Goal: Task Accomplishment & Management: Complete application form

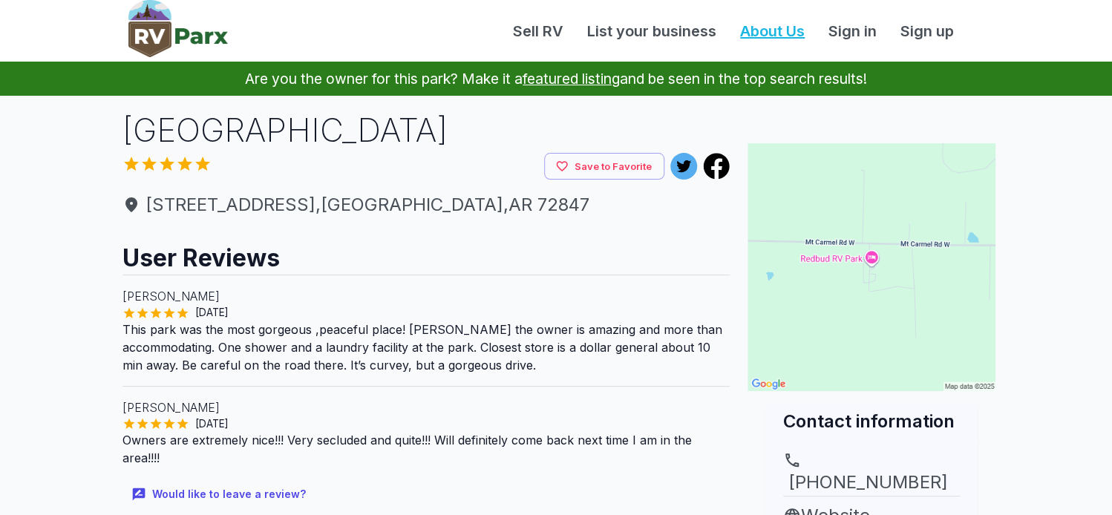
click at [749, 36] on link "About Us" at bounding box center [772, 31] width 88 height 22
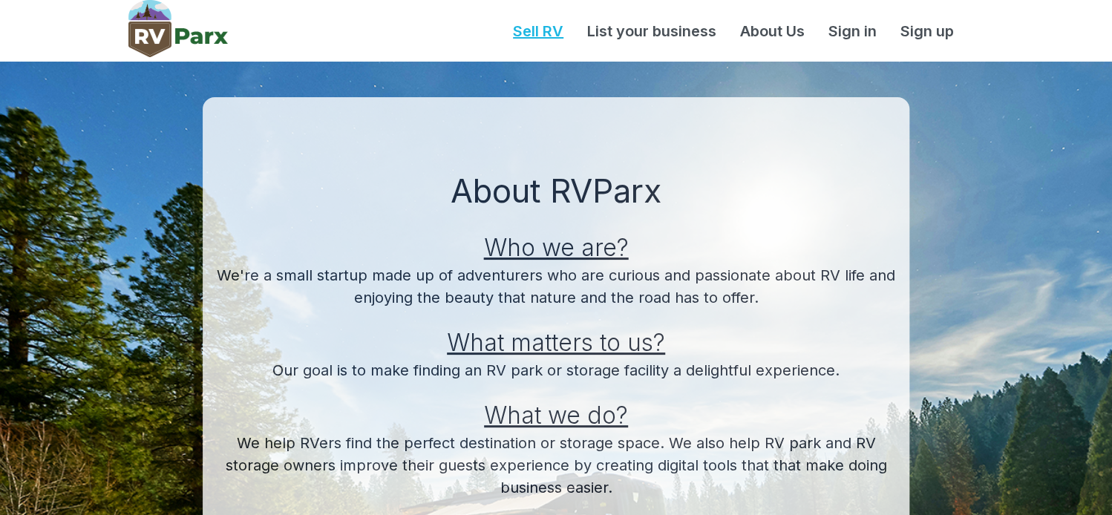
click at [535, 33] on link "Sell RV" at bounding box center [538, 31] width 74 height 22
